Goal: Task Accomplishment & Management: Manage account settings

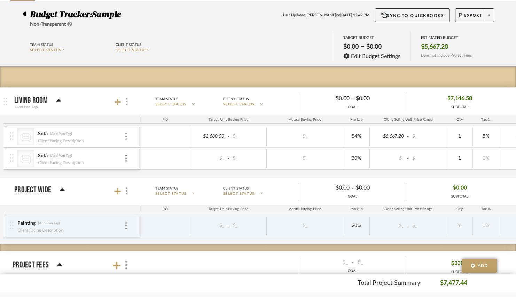
scroll to position [49, 0]
click at [126, 139] on img at bounding box center [125, 136] width 1 height 7
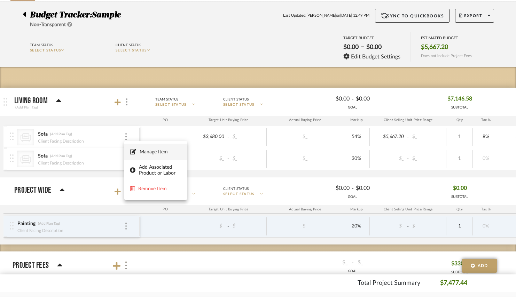
click at [144, 152] on span "Manage Item" at bounding box center [161, 152] width 42 height 6
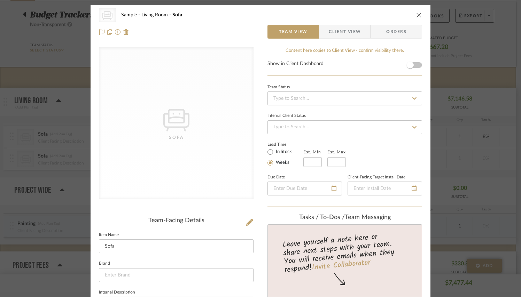
scroll to position [0, 0]
click at [417, 11] on div "CategoryIconSeating Created with Sketch. Sofa Sample Living Room Sofa" at bounding box center [260, 15] width 323 height 14
click at [416, 14] on icon "close" at bounding box center [419, 15] width 6 height 6
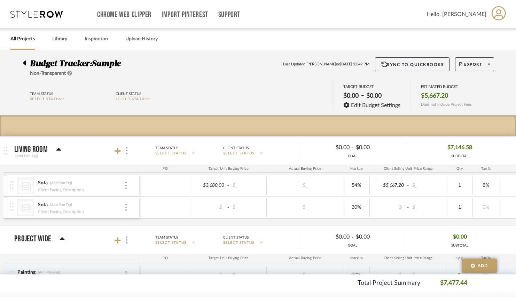
click at [25, 40] on link "All Projects" at bounding box center [22, 38] width 24 height 9
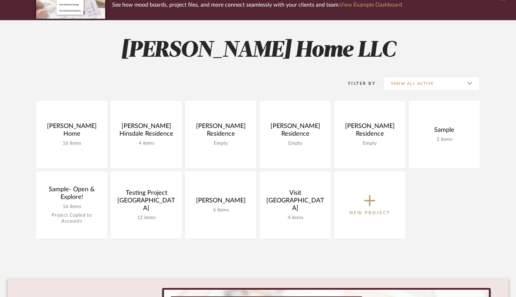
scroll to position [98, 0]
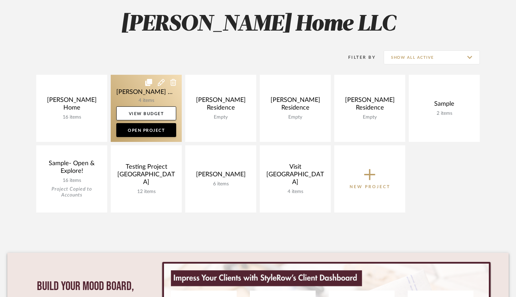
click at [134, 95] on link at bounding box center [146, 108] width 71 height 67
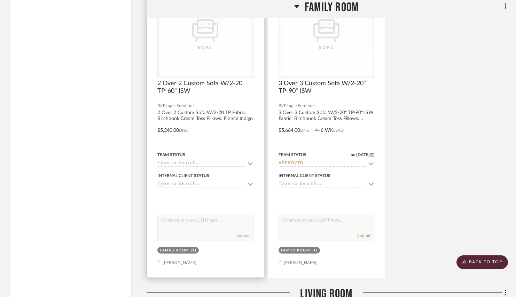
scroll to position [784, 0]
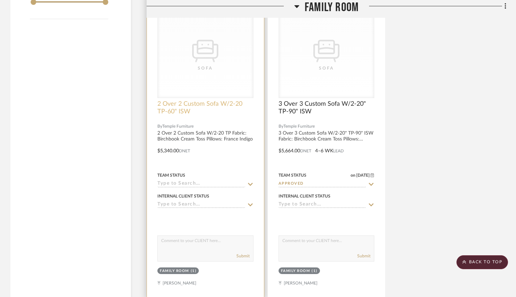
click at [186, 102] on span "2 Over 2 Custom Sofa W/2-20 TP-60" ISW" at bounding box center [205, 107] width 96 height 15
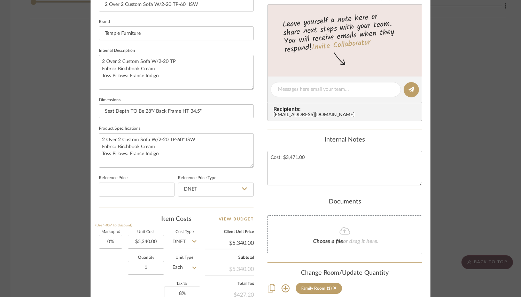
scroll to position [242, 0]
click at [150, 239] on input "5340.00" at bounding box center [146, 242] width 36 height 14
click at [151, 240] on input "5340.00" at bounding box center [146, 242] width 36 height 14
click at [151, 240] on input "5340" at bounding box center [146, 242] width 36 height 14
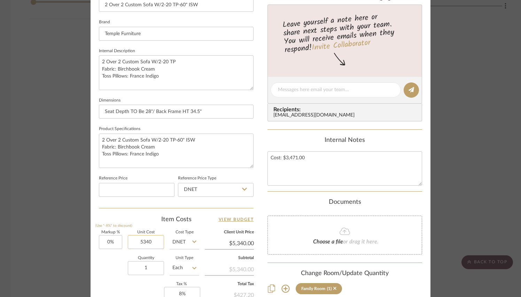
click at [150, 241] on input "5340" at bounding box center [146, 242] width 36 height 14
type input "2"
type input "3216.60"
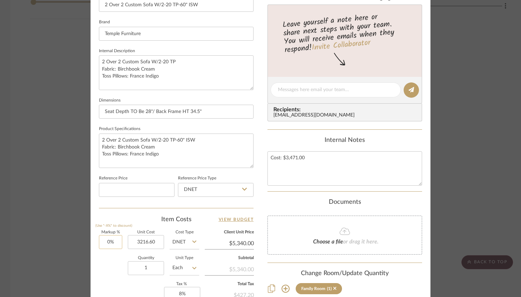
type input "0"
type input "$3,216.60"
click at [109, 239] on input "0" at bounding box center [110, 242] width 23 height 14
type input "$3,216.60"
click at [109, 239] on input "0" at bounding box center [110, 242] width 23 height 14
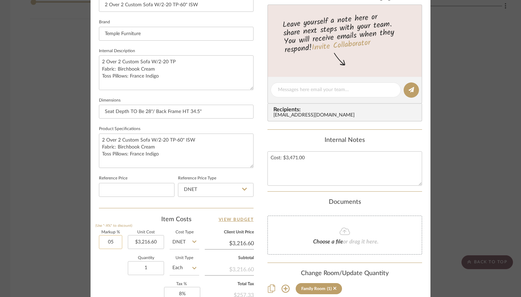
type input "0"
type input "54%"
click at [132, 215] on div "Item Costs View Budget" at bounding box center [176, 219] width 155 height 8
type input "$4,953.56"
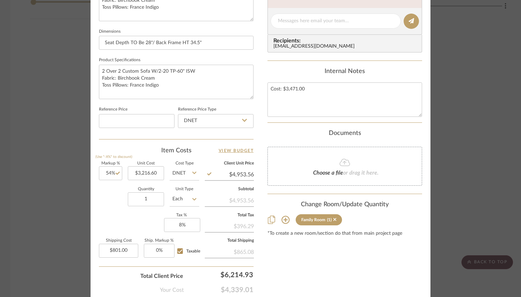
scroll to position [313, 0]
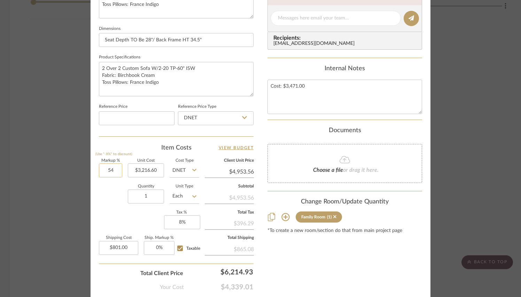
click at [109, 167] on input "54" at bounding box center [110, 171] width 23 height 14
type input "55%"
type input "3216.60"
click at [147, 169] on input "3216.60" at bounding box center [146, 171] width 36 height 14
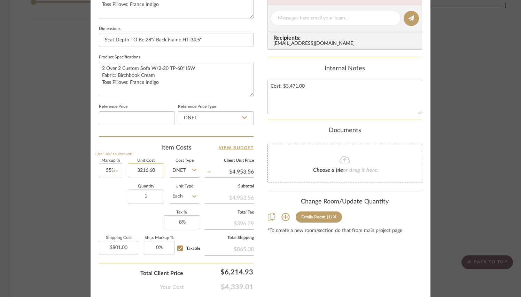
type input "$4,985.73"
click at [143, 169] on input "3216.60" at bounding box center [146, 171] width 36 height 14
click at [148, 169] on input "3216.60" at bounding box center [146, 171] width 36 height 14
type input "$3,213.60"
click at [155, 196] on input "1" at bounding box center [146, 197] width 36 height 14
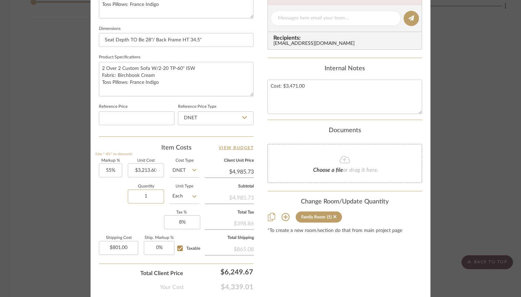
type input "$4,981.08"
click at [109, 170] on input "55" at bounding box center [110, 171] width 23 height 14
click at [117, 172] on input "55" at bounding box center [110, 171] width 23 height 14
click at [116, 168] on input "55" at bounding box center [110, 171] width 23 height 14
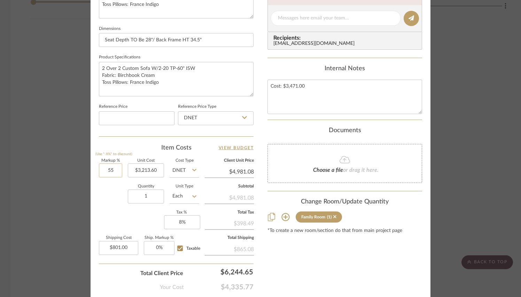
click at [116, 168] on input "55" at bounding box center [110, 171] width 23 height 14
type input "56%"
click at [146, 192] on input "1" at bounding box center [146, 197] width 36 height 14
type input "$5,013.22"
click at [109, 167] on input "56" at bounding box center [110, 171] width 23 height 14
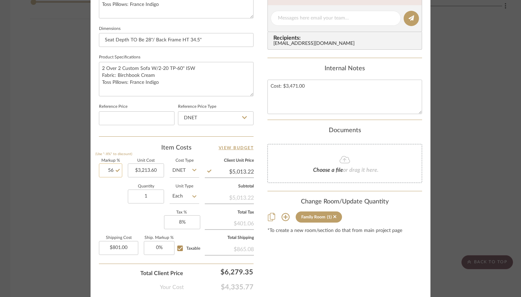
click at [109, 167] on input "56" at bounding box center [110, 171] width 23 height 14
type input "57%"
click at [146, 194] on input "1" at bounding box center [146, 197] width 36 height 14
type input "$5,045.35"
click at [106, 170] on input "57" at bounding box center [110, 171] width 23 height 14
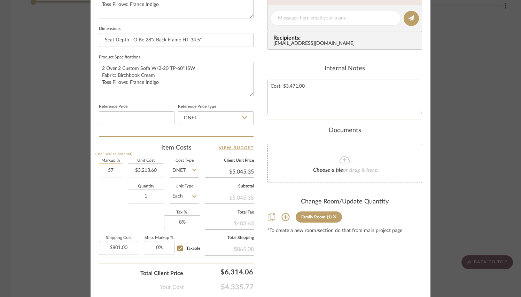
click at [106, 170] on input "57" at bounding box center [110, 171] width 23 height 14
click at [107, 170] on input "57" at bounding box center [110, 171] width 23 height 14
type input "557%"
click at [151, 195] on input "1" at bounding box center [146, 197] width 36 height 14
type input "$21,113.35"
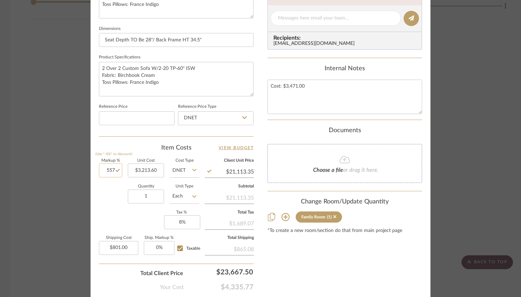
click at [108, 170] on input "557" at bounding box center [110, 171] width 23 height 14
type input "57%"
click at [150, 200] on input "1" at bounding box center [146, 197] width 36 height 14
type input "$5,045.35"
click at [108, 168] on input "57" at bounding box center [110, 171] width 23 height 14
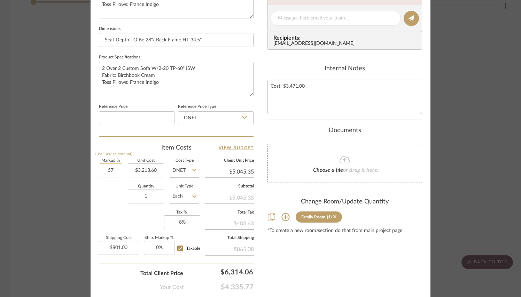
click at [108, 168] on input "57" at bounding box center [110, 171] width 23 height 14
type input "58%"
click at [147, 197] on input "1" at bounding box center [146, 197] width 36 height 14
type input "$5,077.49"
click at [110, 172] on input "58" at bounding box center [110, 171] width 23 height 14
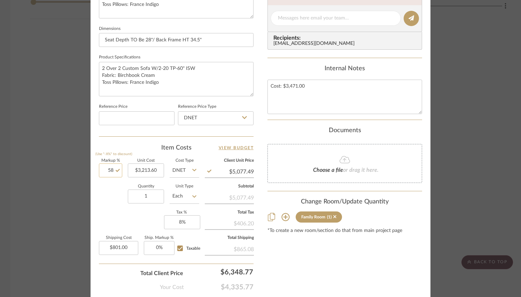
click at [110, 172] on input "58" at bounding box center [110, 171] width 23 height 14
type input "60%"
click at [136, 198] on input "1" at bounding box center [146, 197] width 36 height 14
type input "$5,141.76"
click at [108, 167] on input "60" at bounding box center [110, 171] width 23 height 14
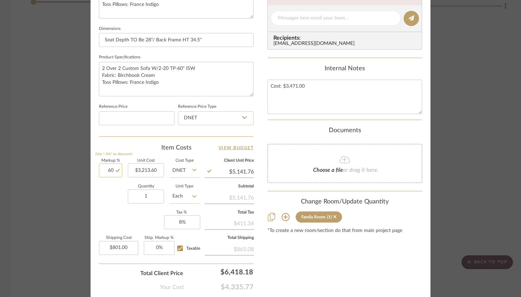
click at [108, 167] on input "60" at bounding box center [110, 171] width 23 height 14
type input "66%"
click at [149, 201] on input "1" at bounding box center [146, 197] width 36 height 14
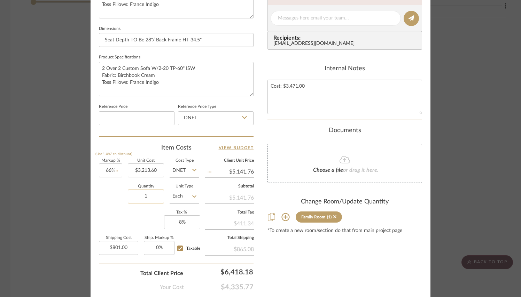
type input "$5,334.58"
click at [108, 171] on input "66" at bounding box center [110, 171] width 23 height 14
type input "70%"
click at [150, 194] on input "1" at bounding box center [146, 197] width 36 height 14
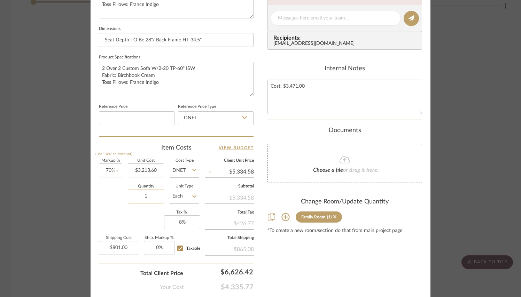
type input "$5,463.12"
click at [109, 170] on input "70" at bounding box center [110, 171] width 23 height 14
type input "69%"
click at [147, 194] on input "1" at bounding box center [146, 197] width 36 height 14
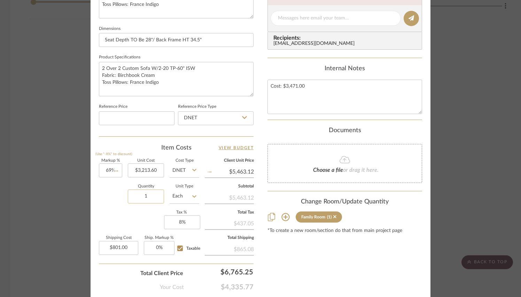
type input "$5,430.98"
click at [108, 170] on input "69" at bounding box center [110, 171] width 23 height 14
type input "68%"
click at [150, 197] on input "1" at bounding box center [146, 197] width 36 height 14
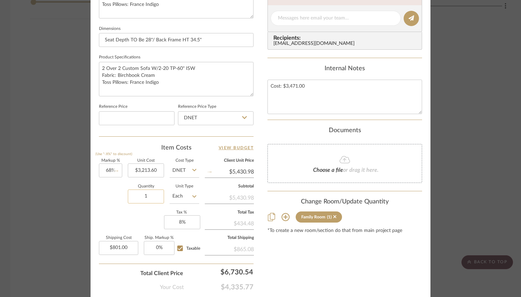
type input "$5,398.85"
click at [108, 168] on input "68" at bounding box center [110, 171] width 23 height 14
type input "67%"
click at [149, 196] on input "1" at bounding box center [146, 197] width 36 height 14
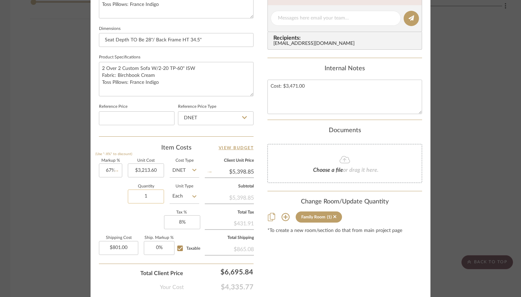
type input "$5,366.71"
click at [107, 168] on input "67" at bounding box center [110, 171] width 23 height 14
type input "66%"
click at [150, 197] on input "1" at bounding box center [146, 197] width 36 height 14
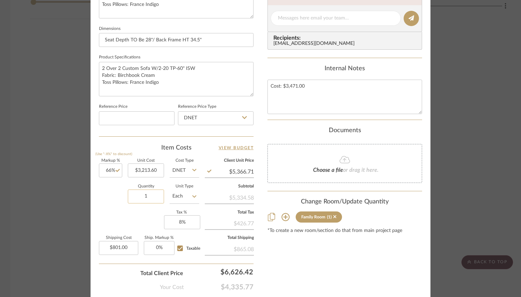
type input "$5,334.58"
click at [107, 170] on input "66" at bounding box center [110, 171] width 23 height 14
type input "54%"
click at [147, 205] on sr-form-field "Quantity 1" at bounding box center [146, 197] width 36 height 25
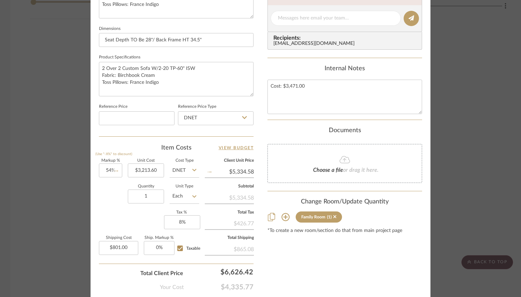
type input "$4,948.94"
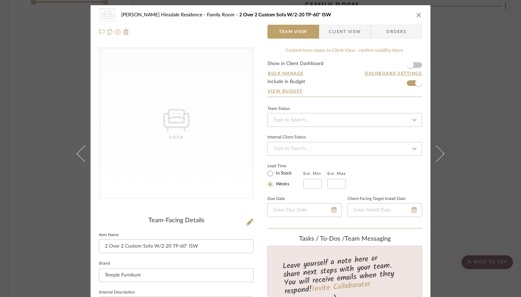
scroll to position [0, 0]
click at [416, 14] on icon "close" at bounding box center [419, 15] width 6 height 6
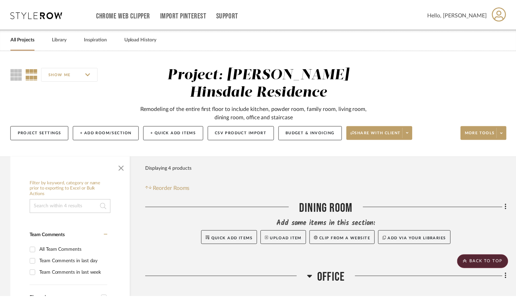
scroll to position [784, 0]
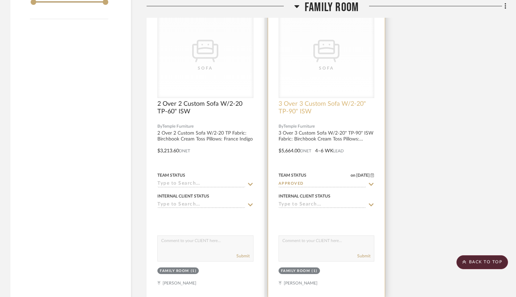
click at [317, 105] on span "3 Over 3 Custom Sofa W/2-20" TP-90" ISW" at bounding box center [327, 107] width 96 height 15
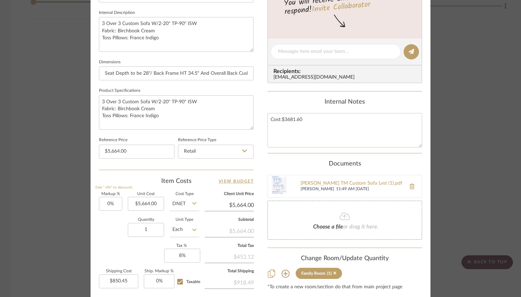
scroll to position [302, 0]
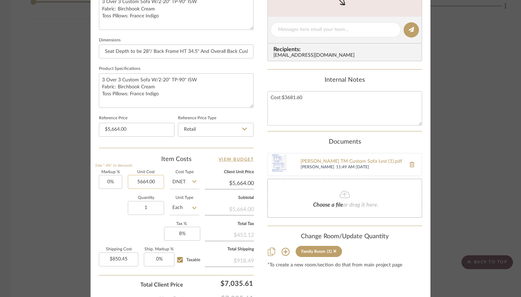
click at [156, 182] on input "5664.00" at bounding box center [146, 182] width 36 height 14
type input "3424.20"
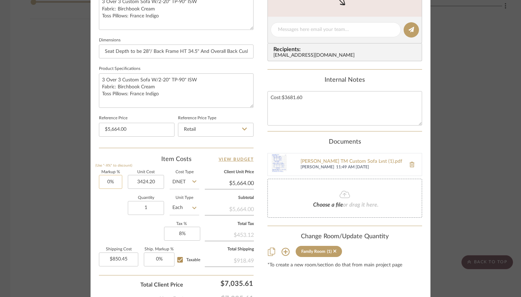
type input "0"
type input "$3,424.20"
click at [100, 185] on input "0" at bounding box center [110, 182] width 23 height 14
type input "$3,424.20"
type input "0"
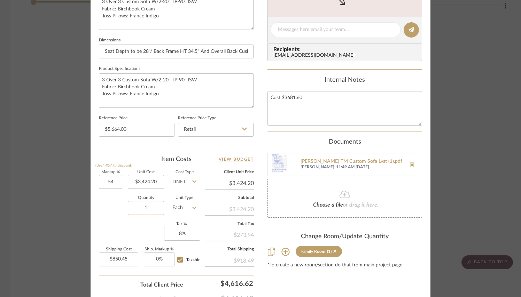
type input "54%"
click at [148, 205] on input "1" at bounding box center [146, 208] width 36 height 14
type input "$5,273.27"
click at [113, 196] on div "Quantity 1 Unit Type Each" at bounding box center [149, 208] width 100 height 25
type input "5664.00"
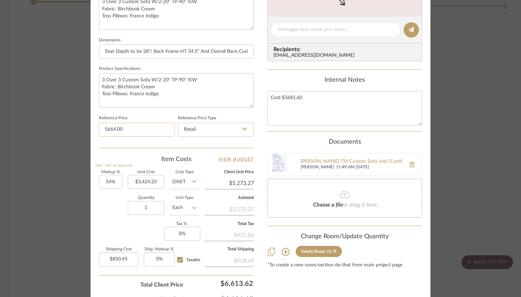
click at [151, 132] on input "5664.00" at bounding box center [137, 130] width 76 height 14
click at [213, 150] on div "CategoryIconSeating Created with Sketch. Sofa Team-Facing Details Item Name 3 O…" at bounding box center [176, 32] width 155 height 572
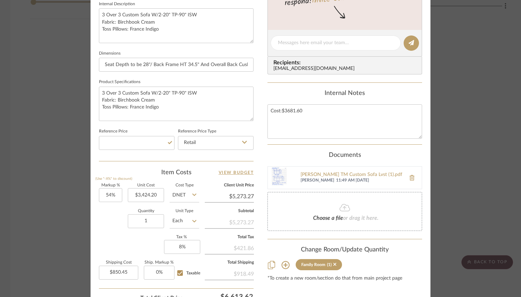
scroll to position [341, 0]
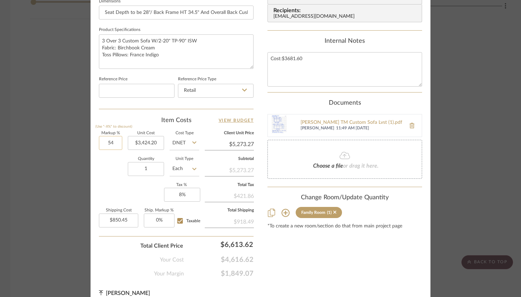
click at [111, 142] on input "54" at bounding box center [110, 143] width 23 height 14
type input "54%"
click at [105, 172] on div "Quantity 1 Unit Type Each" at bounding box center [149, 169] width 100 height 25
click at [149, 143] on input "3424.20" at bounding box center [146, 143] width 36 height 14
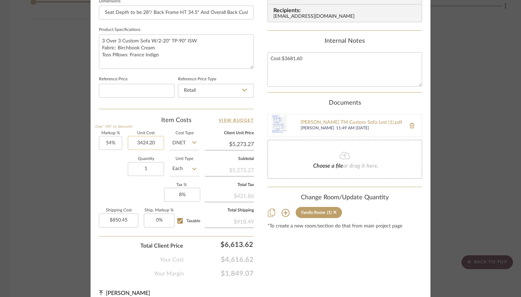
click at [149, 143] on input "3424.20" at bounding box center [146, 143] width 36 height 14
type input "$3,681.60"
click at [102, 181] on div "Quantity 1 Unit Type Each" at bounding box center [149, 169] width 100 height 25
type input "$5,669.66"
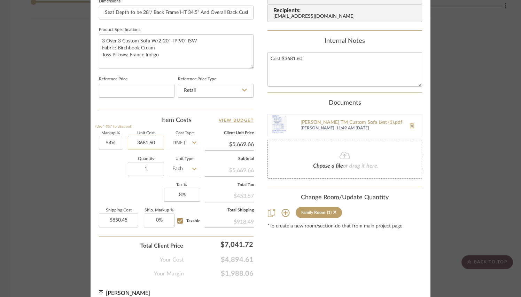
click at [144, 146] on input "3681.60" at bounding box center [146, 143] width 36 height 14
type input "3424.20"
type input "54"
type input "$3,424.20"
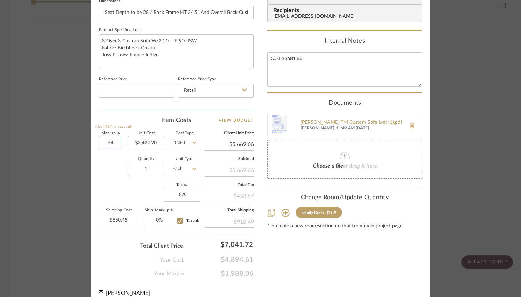
click at [105, 143] on input "54" at bounding box center [110, 143] width 23 height 14
type input "$5,273.27"
type input "54%"
click at [148, 142] on input "3424.20" at bounding box center [146, 143] width 36 height 14
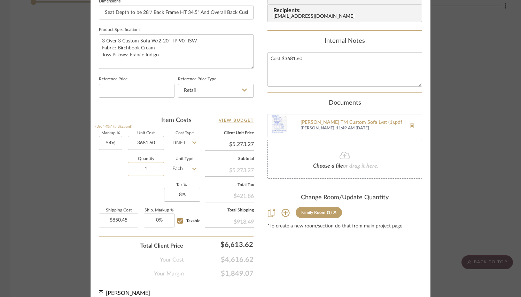
type input "$3,681.60"
click at [159, 167] on input "1" at bounding box center [146, 169] width 36 height 14
type input "$5,669.66"
click at [141, 188] on div "Markup % (Use "-X%" to discount) 54% Unit Cost $3,681.60 Cost Type DNET Client …" at bounding box center [176, 183] width 155 height 102
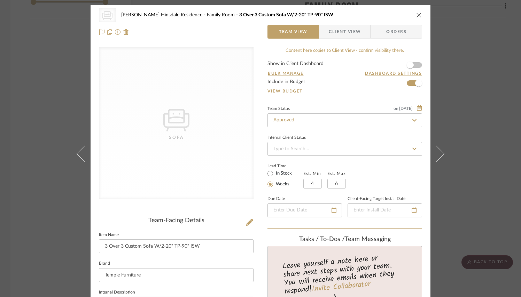
scroll to position [0, 0]
click at [417, 14] on icon "close" at bounding box center [419, 15] width 6 height 6
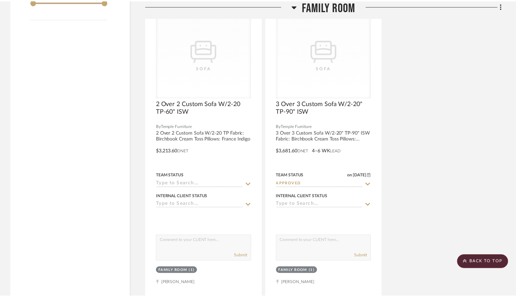
scroll to position [784, 0]
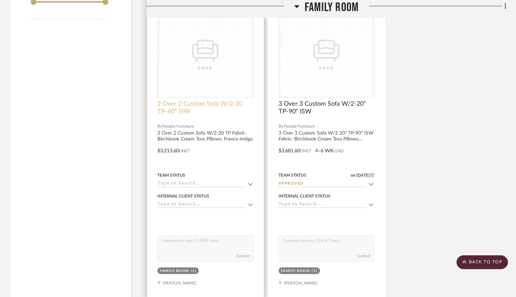
click at [209, 104] on span "2 Over 2 Custom Sofa W/2-20 TP-60" ISW" at bounding box center [205, 107] width 96 height 15
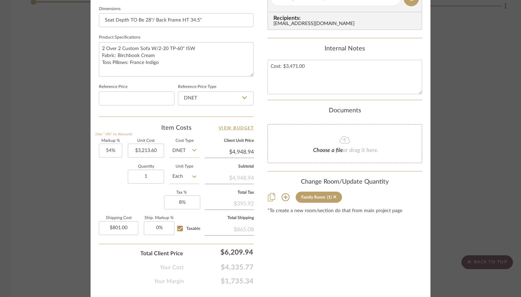
scroll to position [336, 0]
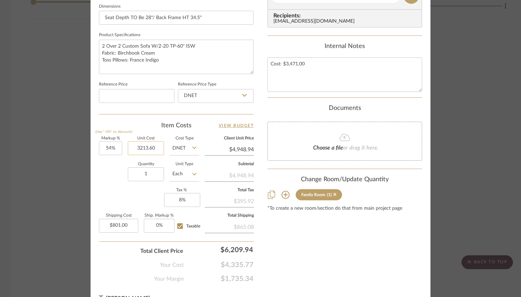
click at [147, 148] on input "3213.60" at bounding box center [146, 148] width 36 height 14
type input "$3,471.00"
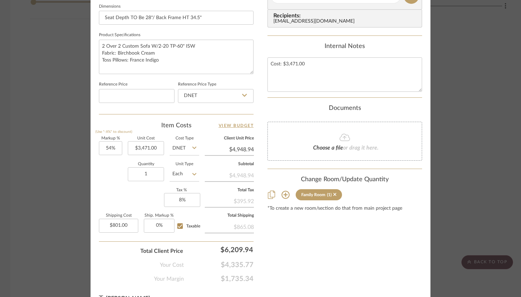
click at [146, 201] on div "Markup % (Use "-X%" to discount) 54% Unit Cost $3,471.00 Cost Type DNET Client …" at bounding box center [176, 188] width 155 height 102
type input "$5,345.34"
click at [125, 225] on input "801.00" at bounding box center [118, 226] width 39 height 14
type input "$801.80"
type input "0"
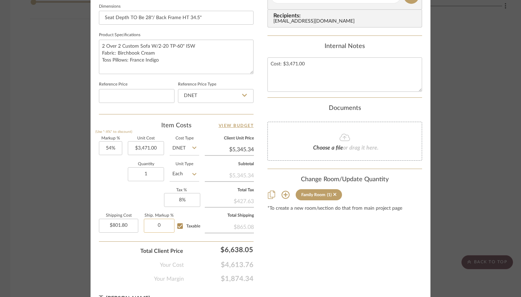
click at [145, 229] on input "0" at bounding box center [159, 226] width 31 height 14
type input "801.80"
type input "0%"
click at [124, 231] on input "801.80" at bounding box center [118, 226] width 39 height 14
type input "$801.80"
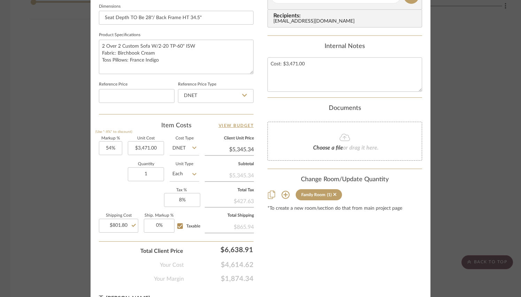
click at [126, 249] on div "Total Client Price $6,638.91" at bounding box center [176, 249] width 155 height 14
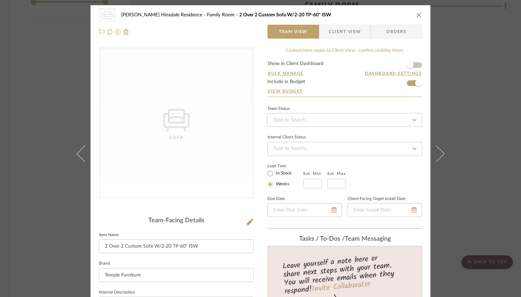
scroll to position [0, 0]
click at [417, 13] on icon "close" at bounding box center [419, 15] width 6 height 6
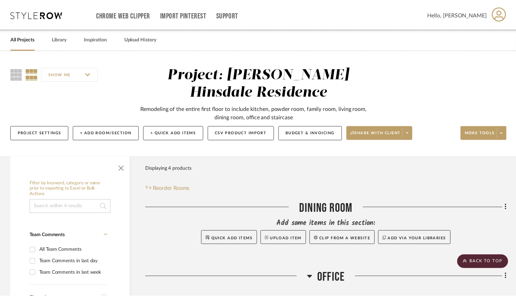
scroll to position [784, 0]
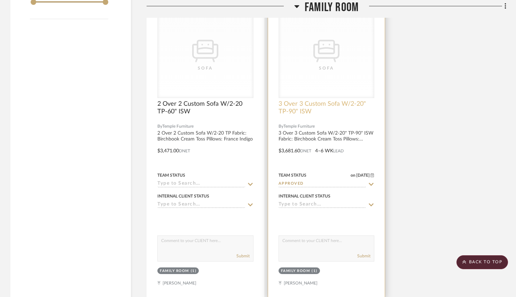
click at [308, 107] on span "3 Over 3 Custom Sofa W/2-20" TP-90" ISW" at bounding box center [327, 107] width 96 height 15
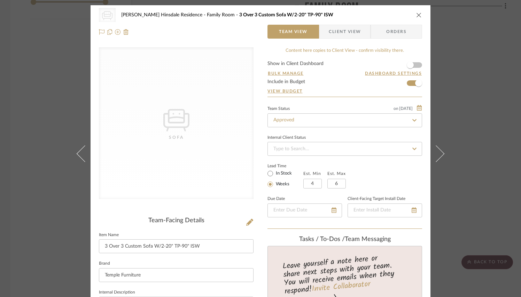
click at [416, 14] on icon "close" at bounding box center [419, 15] width 6 height 6
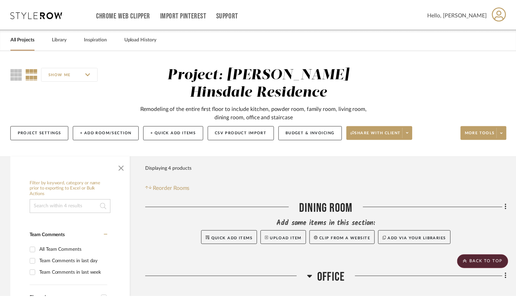
scroll to position [784, 0]
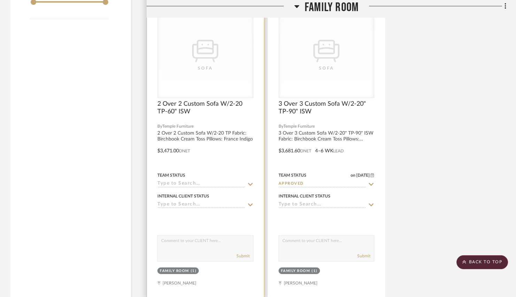
click at [211, 95] on div "CategoryIconSeating Created with Sketch. [GEOGRAPHIC_DATA]" at bounding box center [205, 54] width 95 height 88
click at [211, 107] on span "2 Over 2 Custom Sofa W/2-20 TP-60" ISW" at bounding box center [205, 107] width 96 height 15
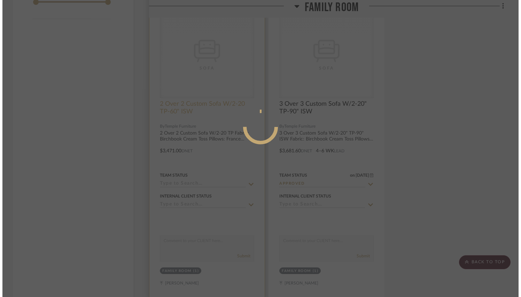
scroll to position [0, 0]
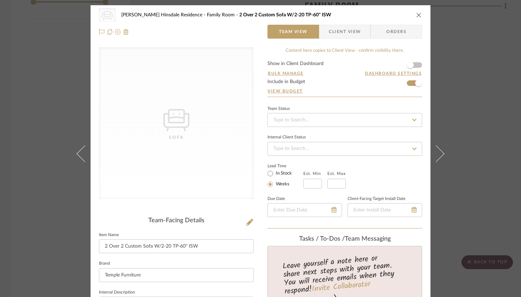
click at [416, 15] on icon "close" at bounding box center [419, 15] width 6 height 6
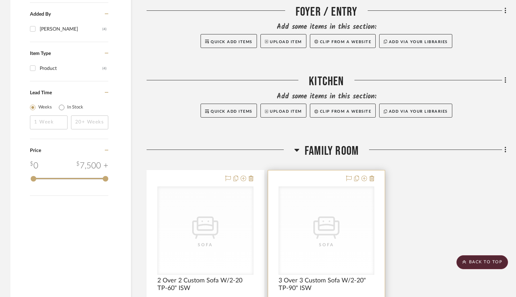
scroll to position [607, 0]
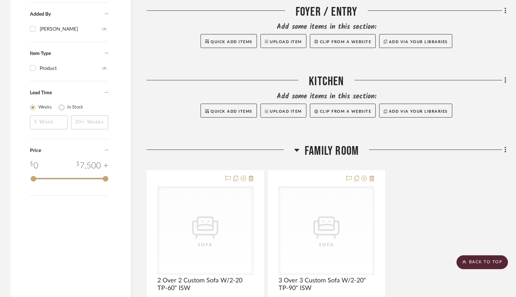
click at [323, 151] on span "Family Room" at bounding box center [332, 151] width 54 height 15
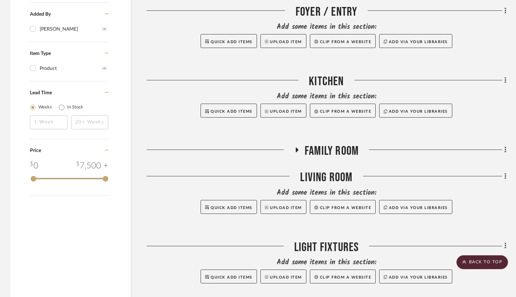
click at [327, 151] on span "Family Room" at bounding box center [332, 151] width 54 height 15
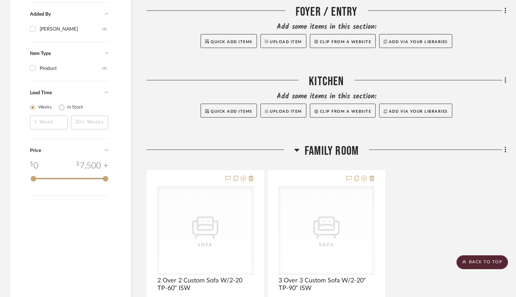
click at [505, 149] on icon at bounding box center [504, 150] width 1 height 6
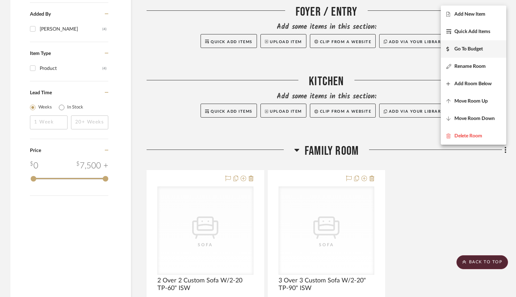
click at [491, 53] on button "Go To Budget" at bounding box center [473, 48] width 65 height 17
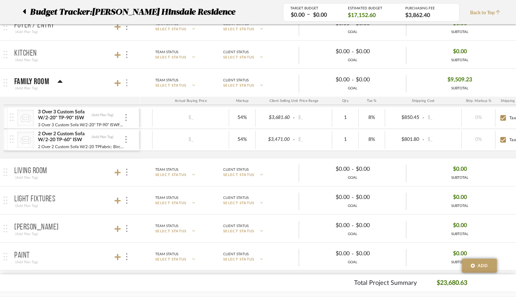
click at [126, 86] on img at bounding box center [126, 82] width 1 height 7
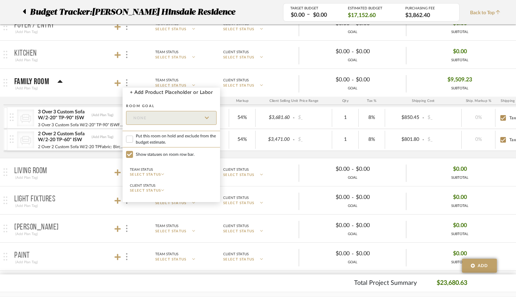
click at [125, 81] on div at bounding box center [258, 148] width 516 height 297
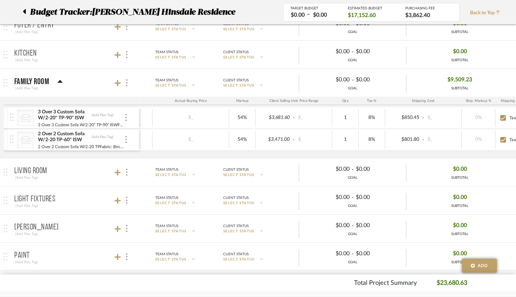
click at [125, 81] on div at bounding box center [126, 82] width 7 height 9
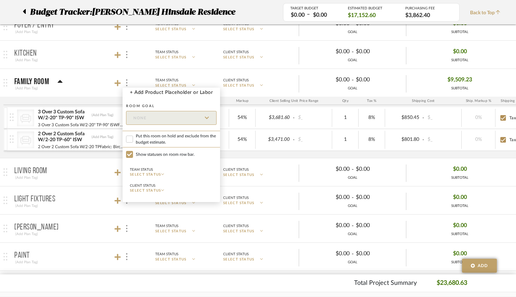
click at [93, 99] on div at bounding box center [258, 148] width 516 height 297
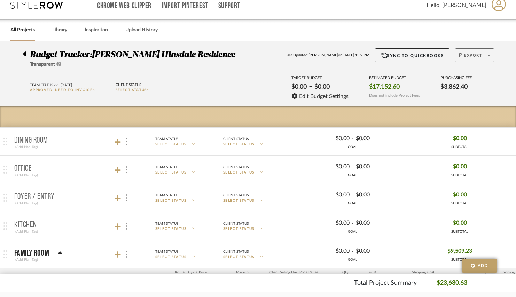
click at [488, 59] on span at bounding box center [489, 55] width 10 height 10
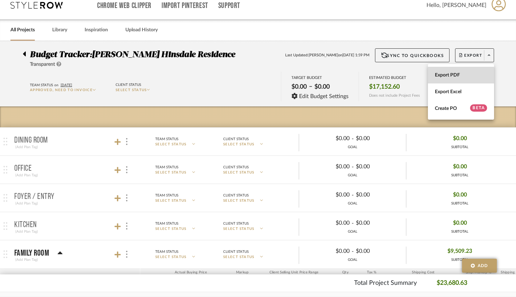
click at [456, 78] on span "Export PDF" at bounding box center [461, 75] width 52 height 6
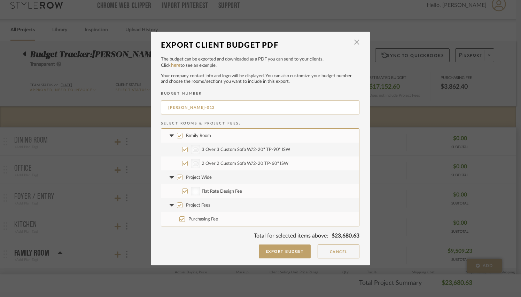
click at [178, 178] on input "Project Wide" at bounding box center [180, 178] width 6 height 6
checkbox input "false"
click at [178, 206] on input "Project Fees" at bounding box center [180, 206] width 6 height 6
checkbox input "false"
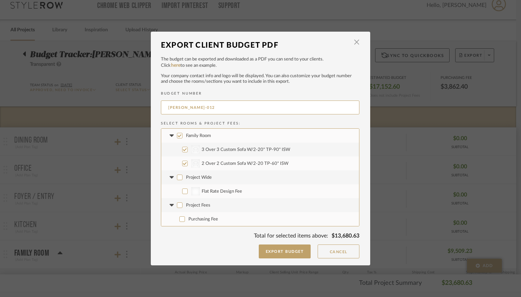
checkbox input "false"
click at [276, 250] on button "Export Budget" at bounding box center [285, 252] width 52 height 14
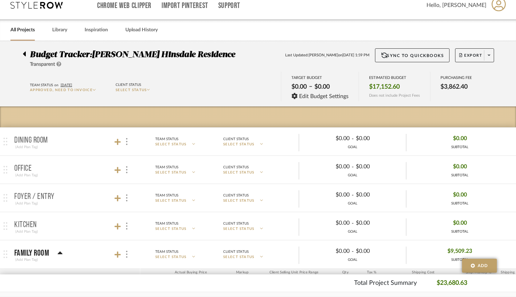
click at [210, 98] on div "Team Status on [DATE] Approved, Need to Invoice Client Status SELECT STATUS TAR…" at bounding box center [258, 87] width 492 height 31
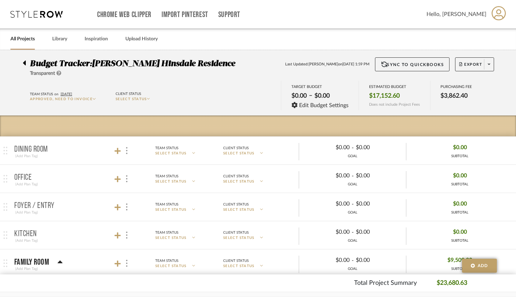
click at [61, 72] on icon at bounding box center [58, 73] width 5 height 5
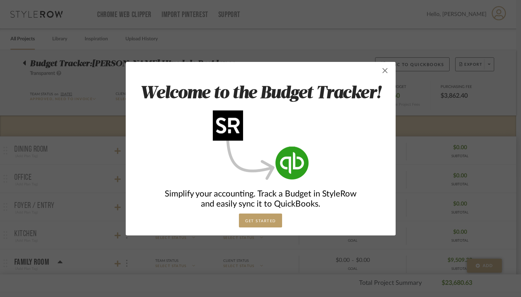
click at [378, 73] on span "button" at bounding box center [385, 71] width 14 height 14
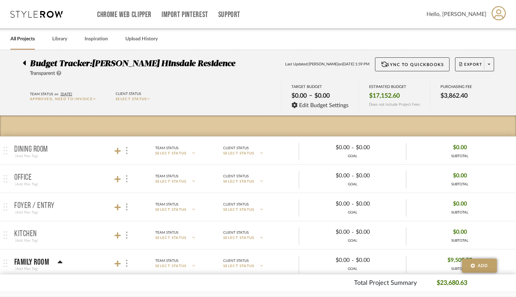
click at [26, 61] on div at bounding box center [26, 61] width 7 height 8
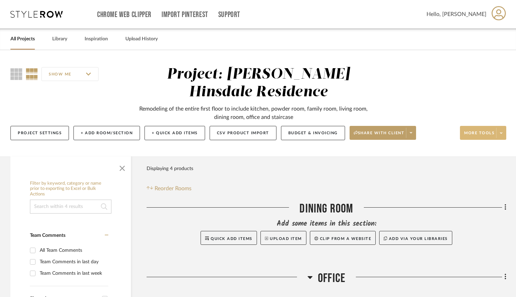
click at [503, 132] on span at bounding box center [501, 133] width 10 height 10
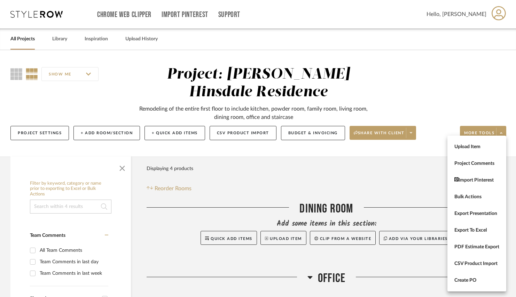
click at [457, 92] on div at bounding box center [258, 148] width 516 height 297
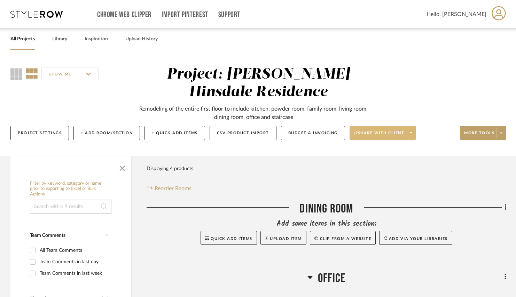
click at [416, 132] on span at bounding box center [411, 133] width 10 height 10
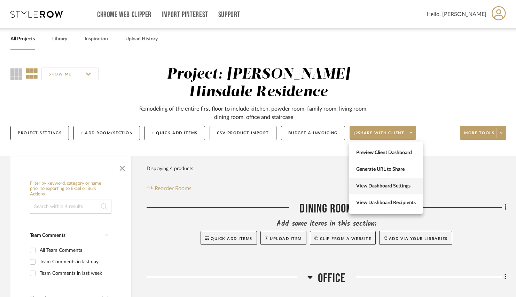
click at [392, 188] on span "View Dashboard Settings" at bounding box center [386, 186] width 60 height 6
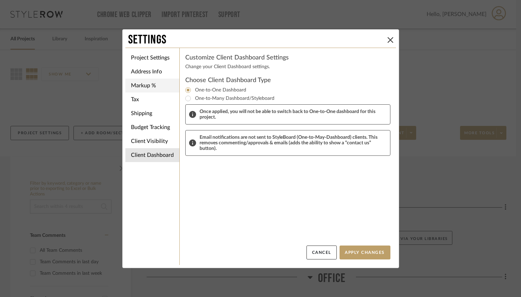
click at [151, 80] on li "Markup %" at bounding box center [152, 86] width 54 height 14
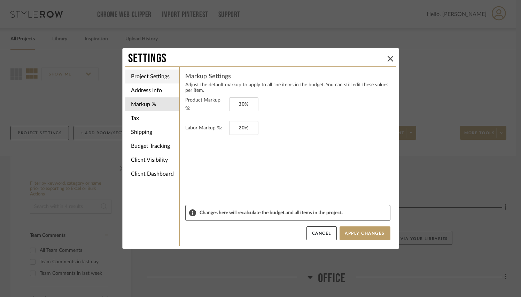
click at [154, 71] on li "Project Settings" at bounding box center [152, 77] width 54 height 14
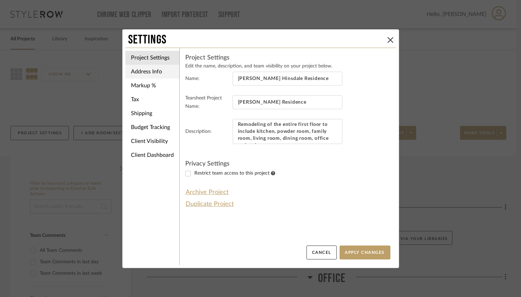
click at [157, 74] on li "Address Info" at bounding box center [152, 72] width 54 height 14
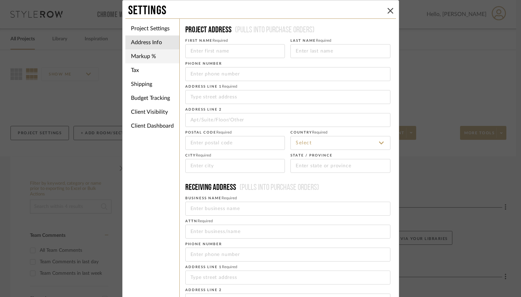
click at [155, 60] on li "Markup %" at bounding box center [152, 56] width 54 height 14
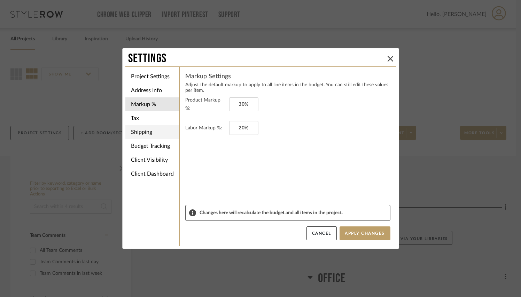
click at [153, 125] on li "Shipping" at bounding box center [152, 132] width 54 height 14
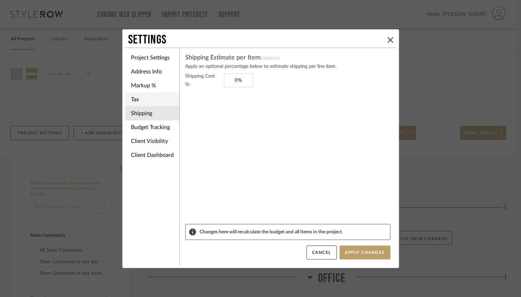
click at [150, 99] on li "Tax" at bounding box center [152, 100] width 54 height 14
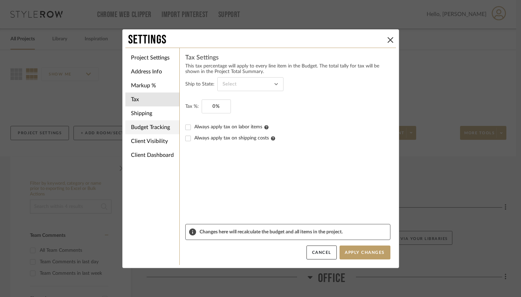
click at [151, 128] on li "Budget Tracking" at bounding box center [152, 127] width 54 height 14
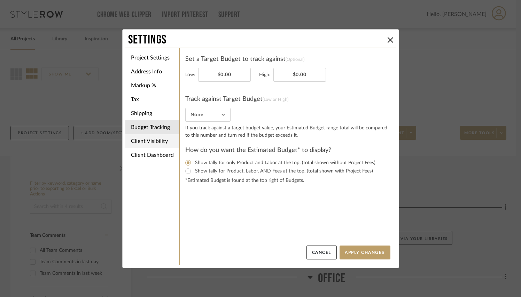
click at [160, 140] on li "Client Visibility" at bounding box center [152, 141] width 54 height 14
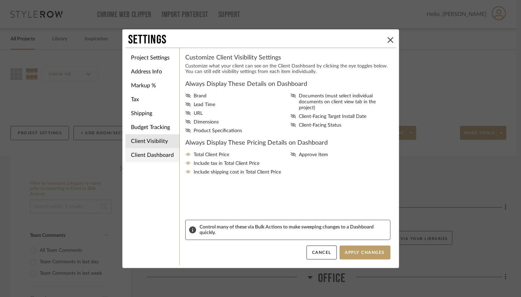
click at [156, 149] on li "Client Dashboard" at bounding box center [152, 155] width 54 height 14
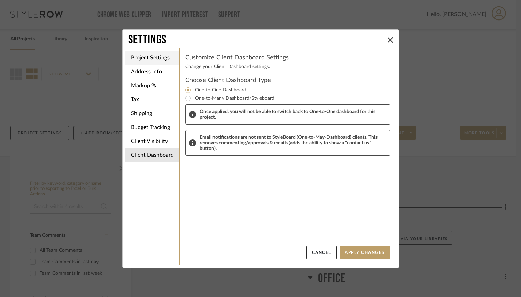
click at [163, 53] on li "Project Settings" at bounding box center [152, 58] width 54 height 14
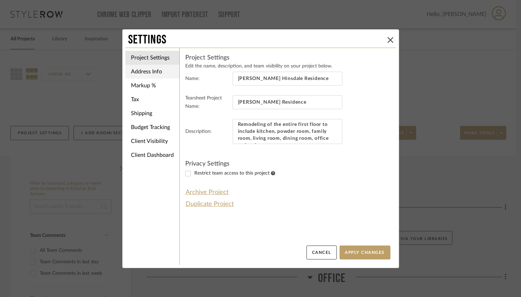
click at [147, 72] on li "Address Info" at bounding box center [152, 72] width 54 height 14
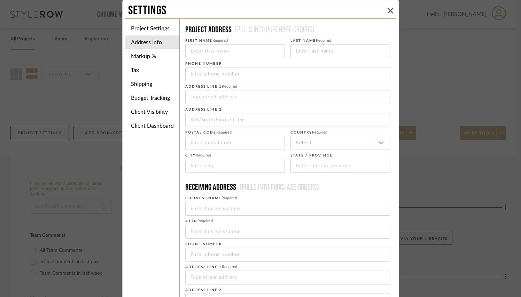
click at [152, 59] on li "Markup %" at bounding box center [152, 56] width 54 height 14
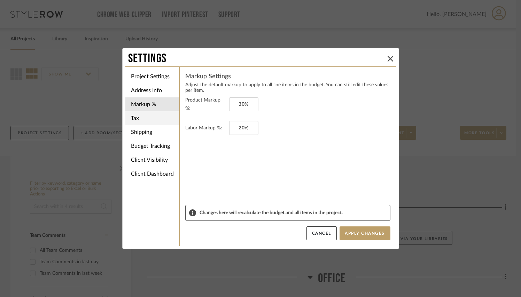
click at [144, 123] on li "Tax" at bounding box center [152, 118] width 54 height 14
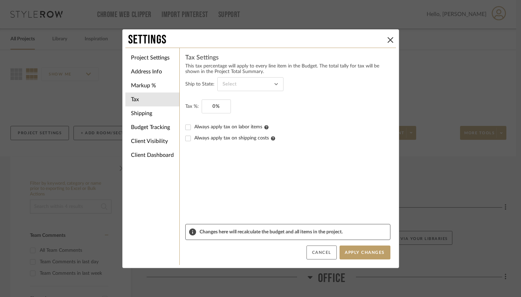
click at [316, 253] on button "Cancel" at bounding box center [321, 253] width 30 height 14
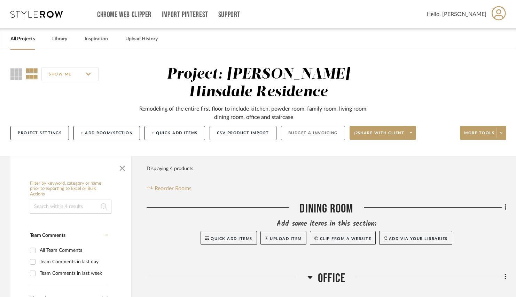
click at [325, 138] on button "Budget & Invoicing" at bounding box center [313, 133] width 64 height 14
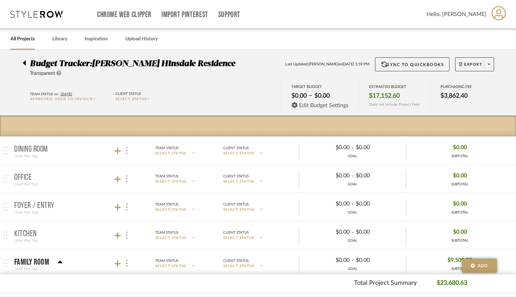
click at [328, 108] on span "Edit Budget Settings" at bounding box center [323, 105] width 49 height 6
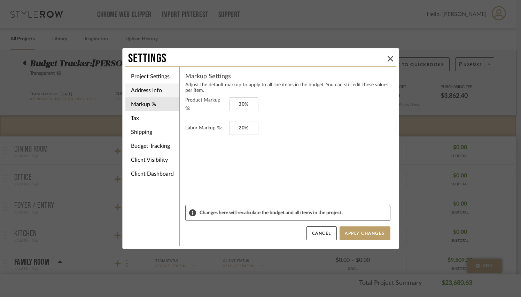
click at [150, 96] on li "Address Info" at bounding box center [152, 91] width 54 height 14
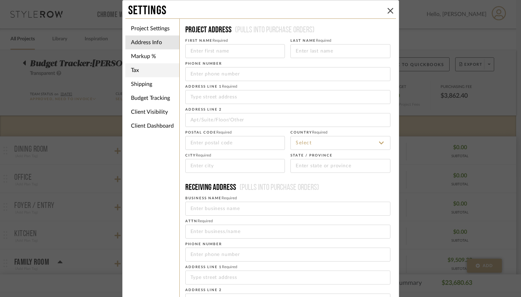
click at [152, 65] on li "Tax" at bounding box center [152, 70] width 54 height 14
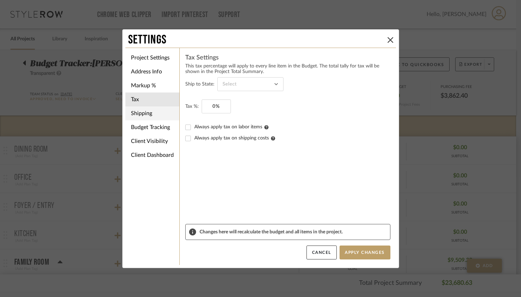
click at [142, 113] on li "Shipping" at bounding box center [152, 114] width 54 height 14
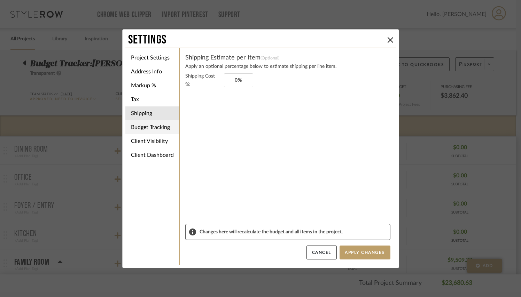
click at [143, 130] on li "Budget Tracking" at bounding box center [152, 127] width 54 height 14
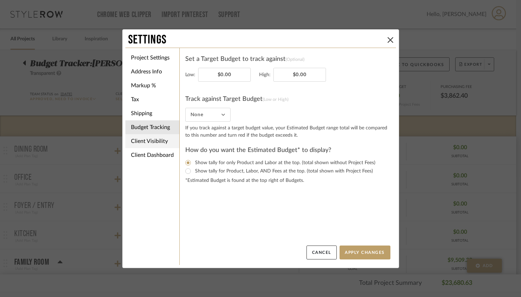
click at [148, 142] on li "Client Visibility" at bounding box center [152, 141] width 54 height 14
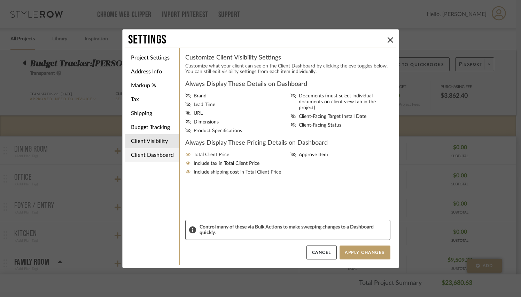
click at [168, 154] on li "Client Dashboard" at bounding box center [152, 155] width 54 height 14
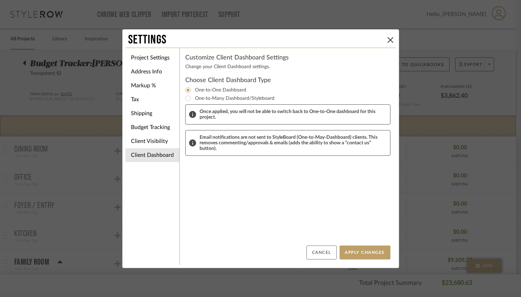
click at [323, 256] on button "Cancel" at bounding box center [321, 253] width 30 height 14
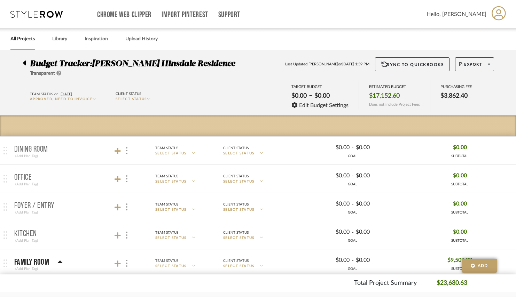
click at [61, 74] on icon at bounding box center [58, 73] width 5 height 5
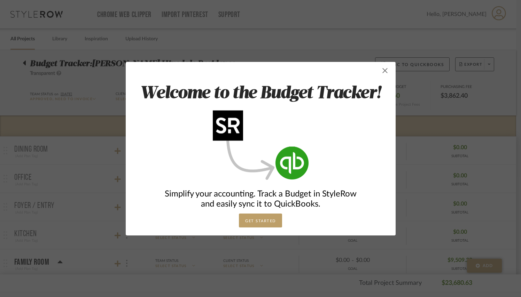
click at [383, 73] on span "button" at bounding box center [385, 71] width 14 height 14
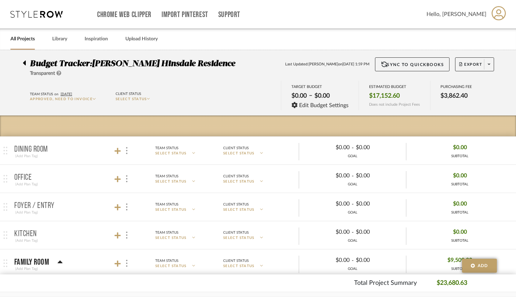
click at [152, 98] on p "SELECT STATUS" at bounding box center [152, 99] width 73 height 5
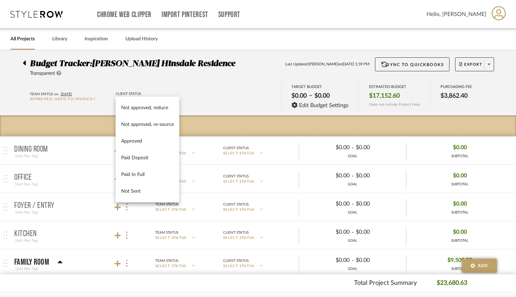
click at [152, 98] on div "Not approved, reduce Not approved, re-source Approved Paid Deposit Paid In Full…" at bounding box center [148, 150] width 64 height 106
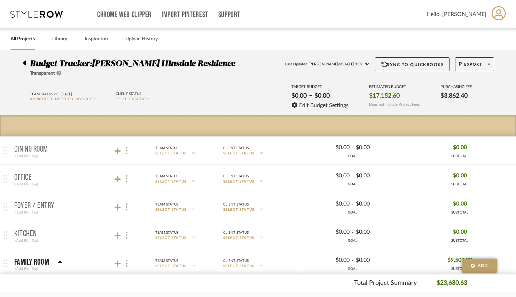
click at [91, 102] on p "Approved, Need to Invoice" at bounding box center [66, 99] width 73 height 5
click at [53, 69] on div "Budget Tracker: [PERSON_NAME] Hinsdale Residence" at bounding box center [132, 63] width 205 height 13
click at [61, 73] on icon at bounding box center [58, 73] width 5 height 5
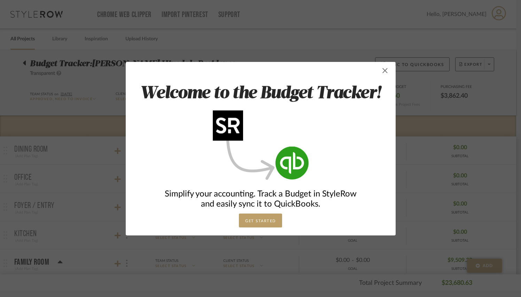
click at [385, 75] on span "button" at bounding box center [385, 71] width 14 height 14
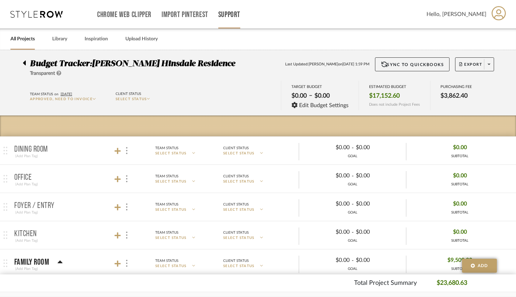
click at [229, 12] on link "Support" at bounding box center [229, 15] width 22 height 6
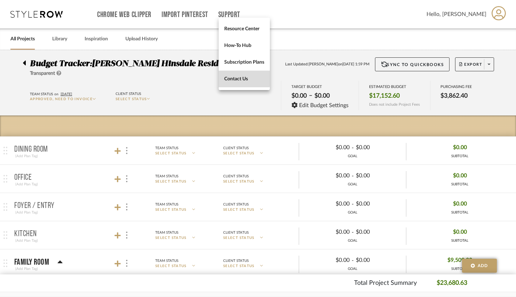
click at [232, 77] on span "Contact Us" at bounding box center [244, 79] width 40 height 6
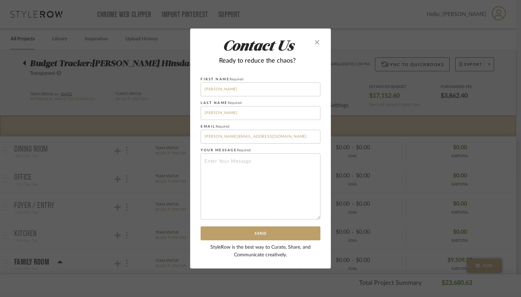
click at [316, 42] on icon "close" at bounding box center [317, 42] width 6 height 6
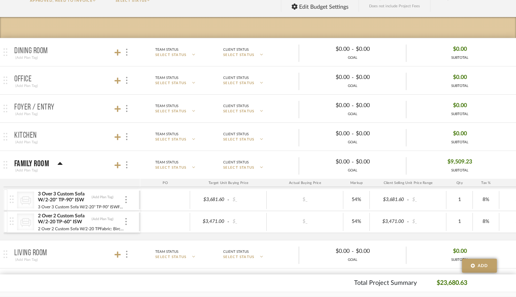
scroll to position [105, 0]
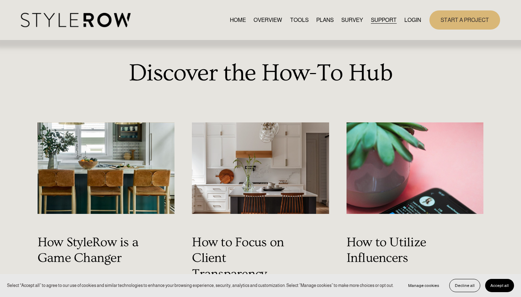
click at [377, 26] on div "HOME OVERVIEW TOOLS PLANS SURVEY SUPPORT QUESTIONS" at bounding box center [221, 20] width 400 height 14
click at [377, 17] on link "LOGIN" at bounding box center [412, 19] width 17 height 9
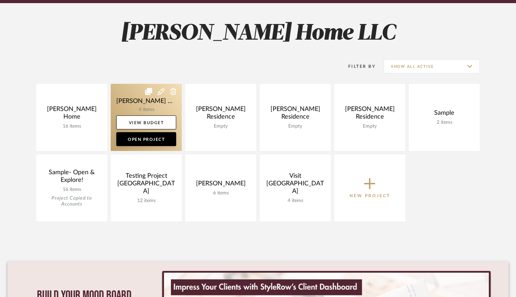
scroll to position [90, 0]
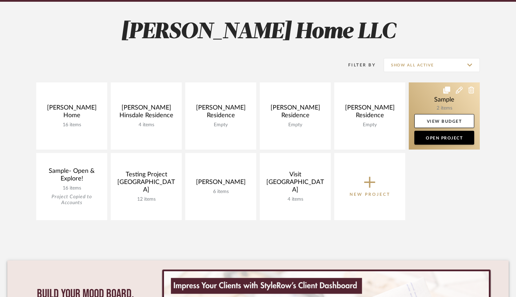
click at [436, 100] on link at bounding box center [444, 116] width 71 height 67
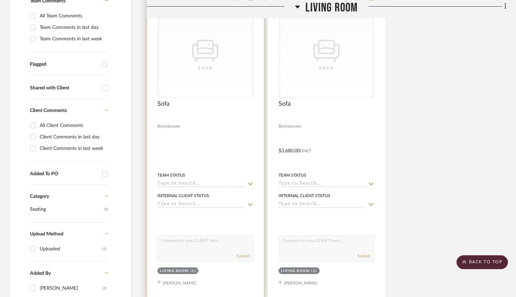
scroll to position [197, 0]
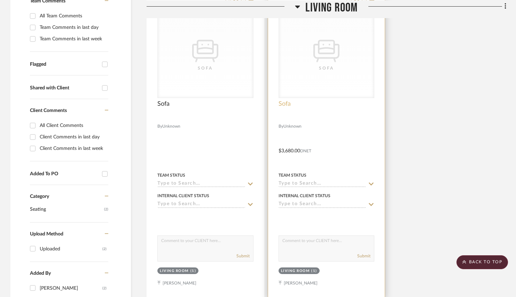
click at [286, 105] on span "Sofa" at bounding box center [285, 104] width 12 height 8
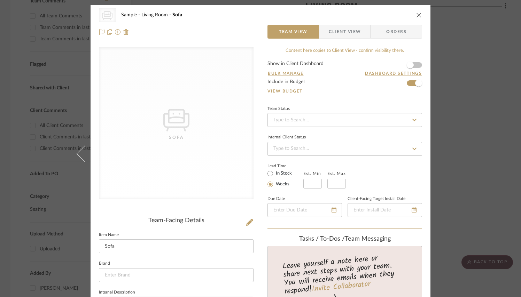
scroll to position [0, 0]
click at [416, 16] on icon "close" at bounding box center [419, 15] width 6 height 6
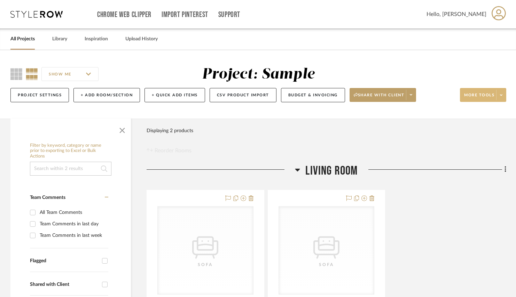
click at [501, 95] on icon at bounding box center [501, 95] width 2 height 4
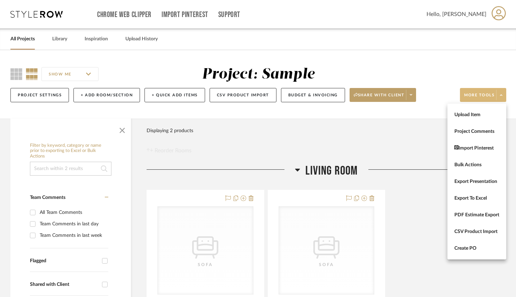
click at [414, 97] on div at bounding box center [258, 148] width 516 height 297
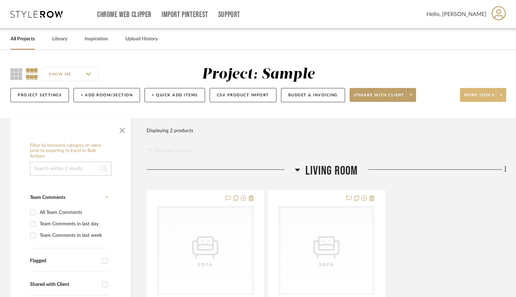
click at [414, 97] on span at bounding box center [411, 95] width 10 height 10
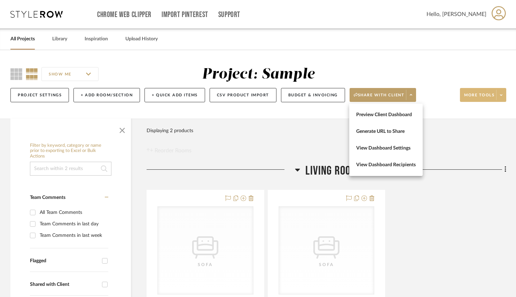
click at [319, 95] on div at bounding box center [258, 148] width 516 height 297
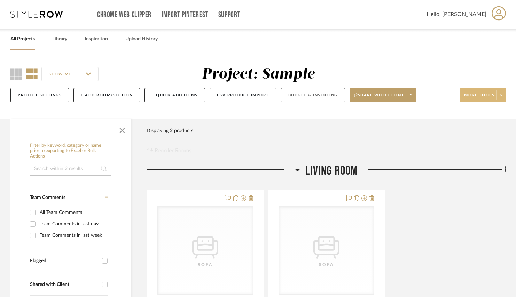
click at [309, 93] on button "Budget & Invoicing" at bounding box center [313, 95] width 64 height 14
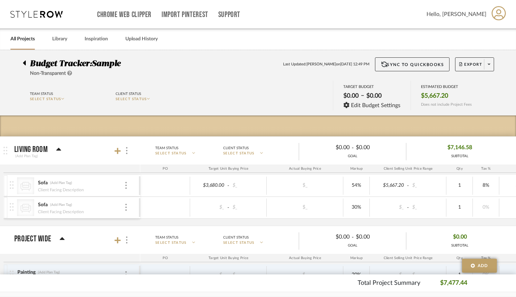
click at [25, 66] on icon at bounding box center [24, 63] width 3 height 8
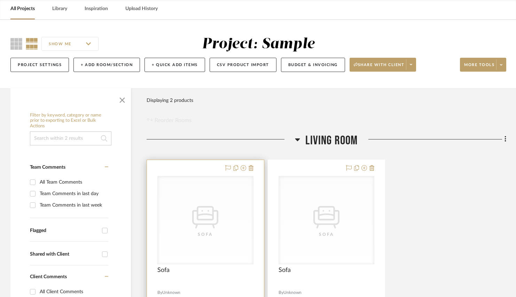
scroll to position [34, 0]
